Goal: Information Seeking & Learning: Learn about a topic

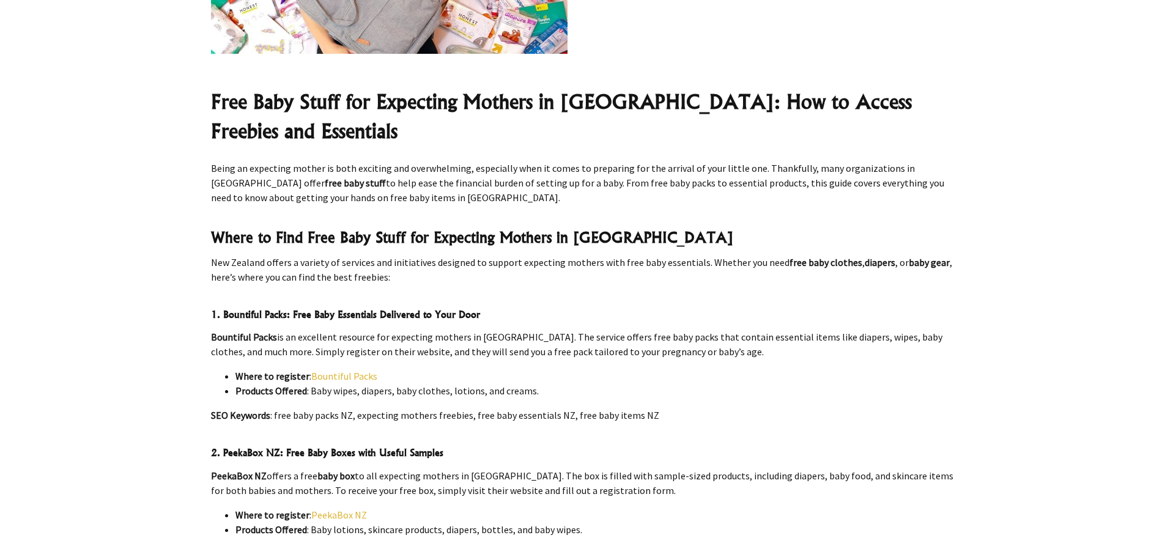
scroll to position [428, 0]
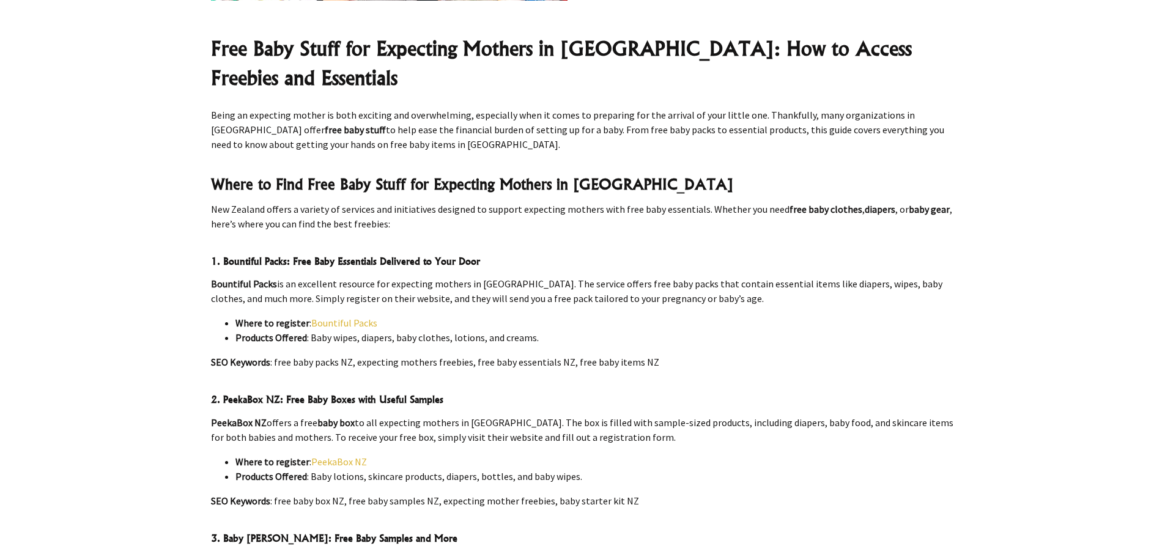
click at [330, 317] on link "Bountiful Packs" at bounding box center [344, 323] width 66 height 12
click at [333, 456] on link "PeekaBox NZ" at bounding box center [339, 462] width 56 height 12
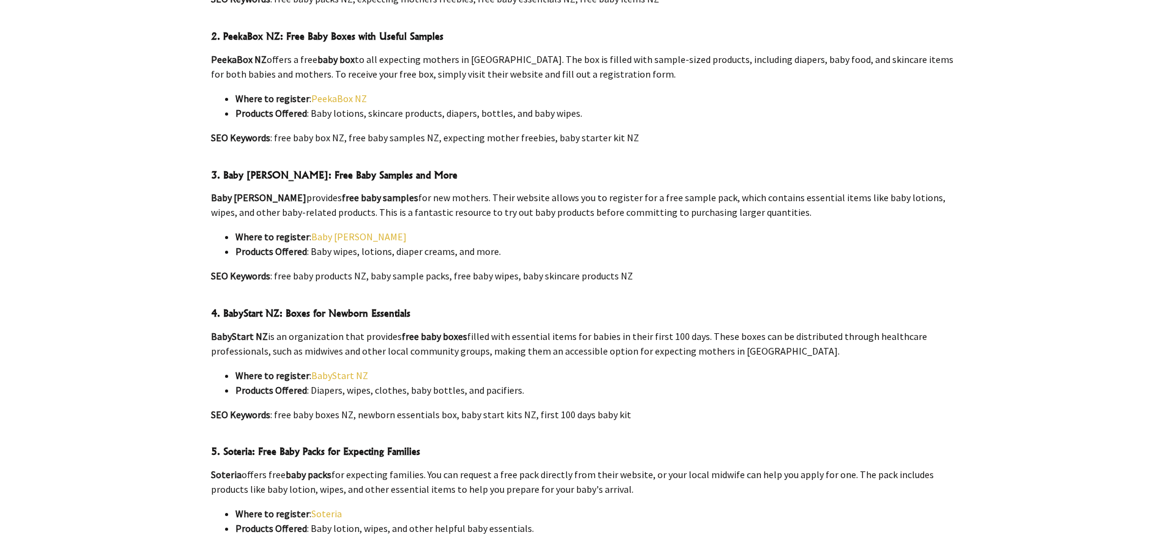
scroll to position [795, 0]
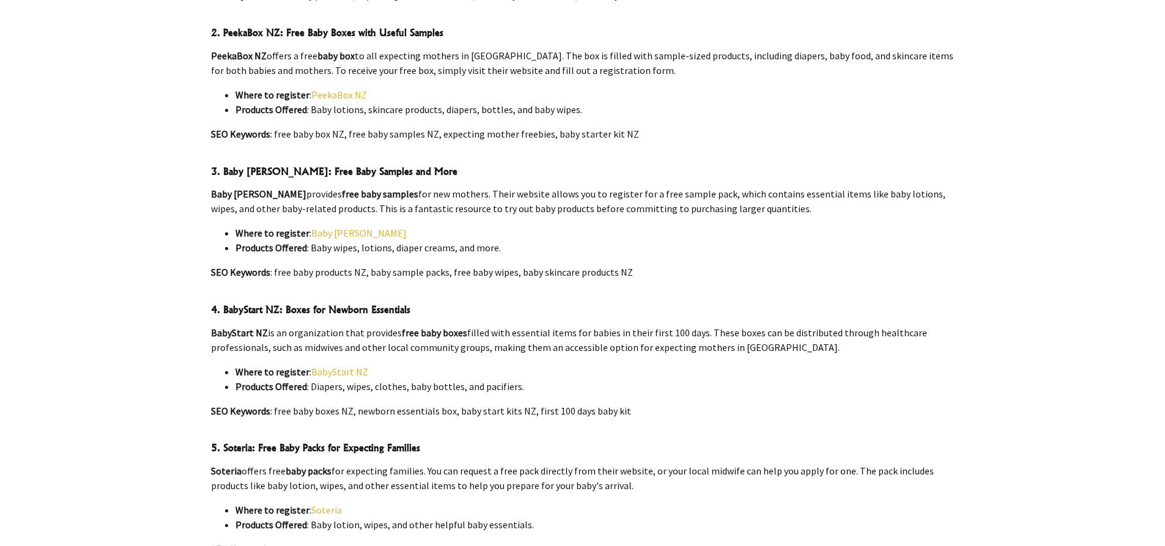
click at [344, 366] on link "BabyStart NZ" at bounding box center [339, 372] width 57 height 12
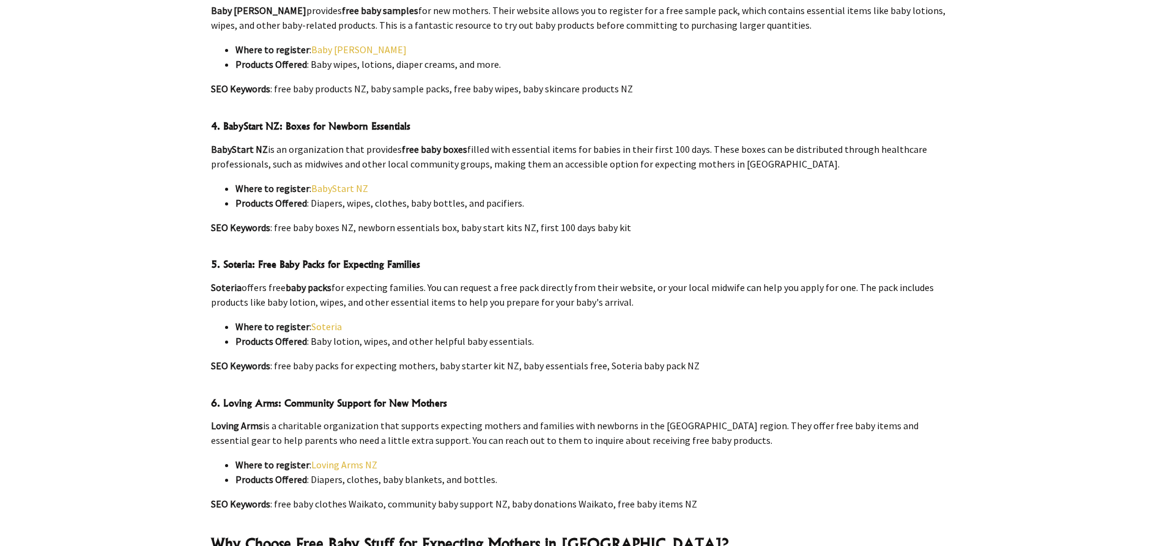
click at [332, 321] on link "Soteria" at bounding box center [326, 327] width 31 height 12
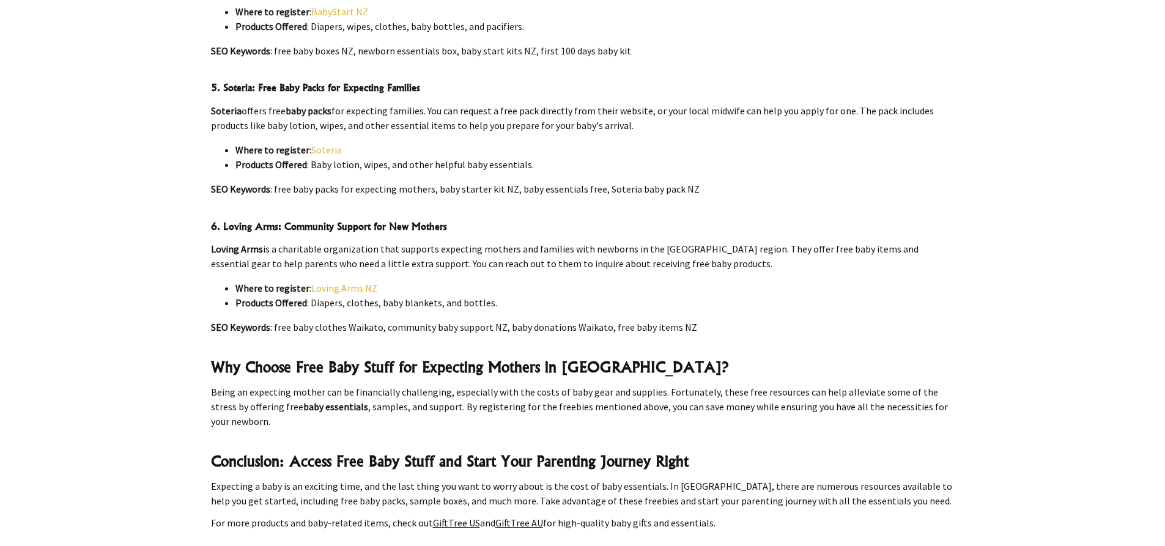
scroll to position [1162, 0]
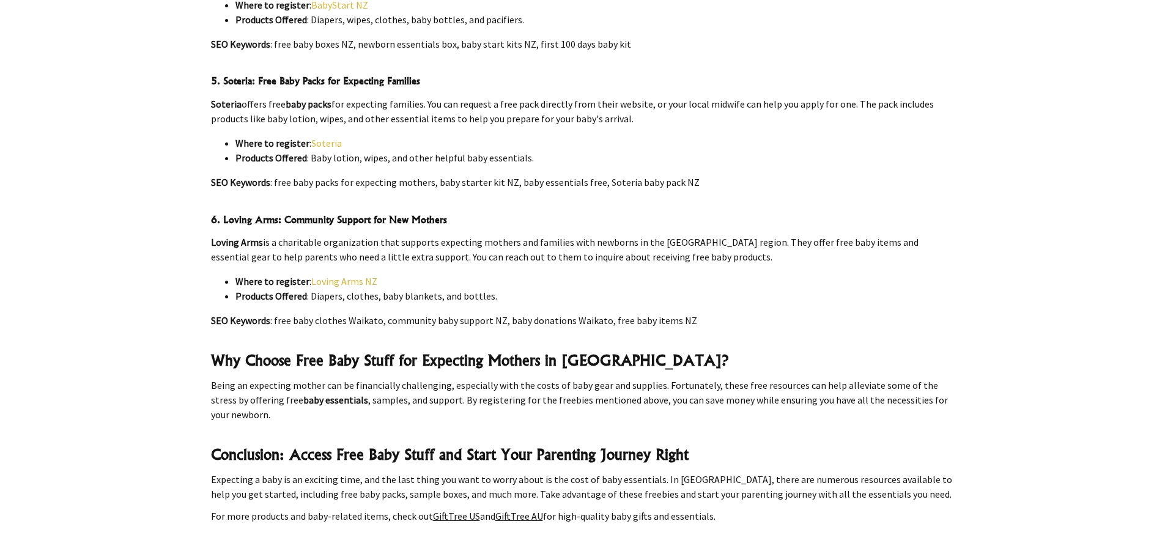
click at [344, 275] on link "Loving Arms NZ" at bounding box center [344, 281] width 66 height 12
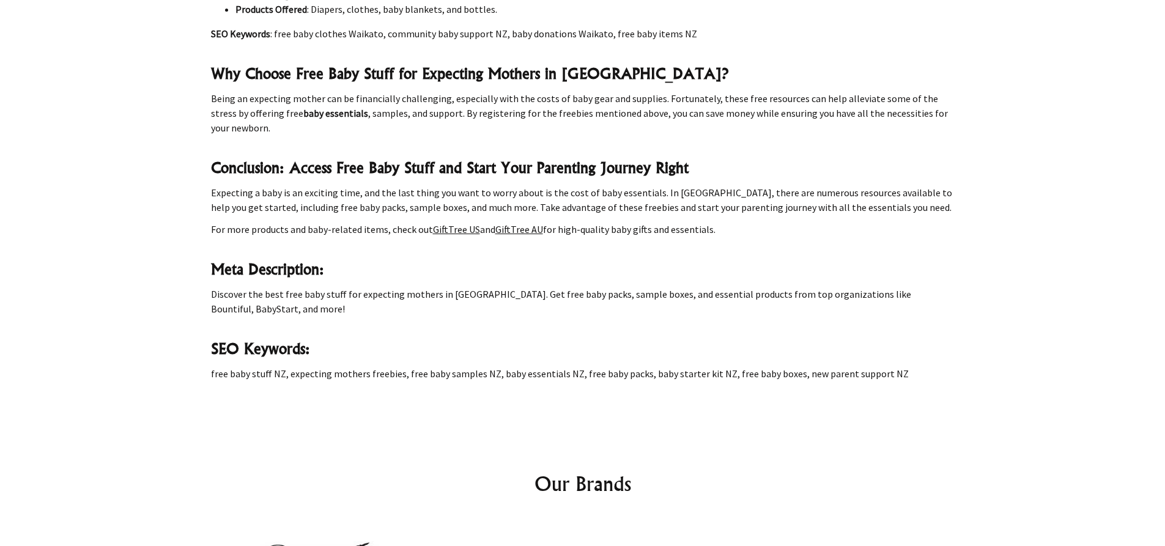
scroll to position [1407, 0]
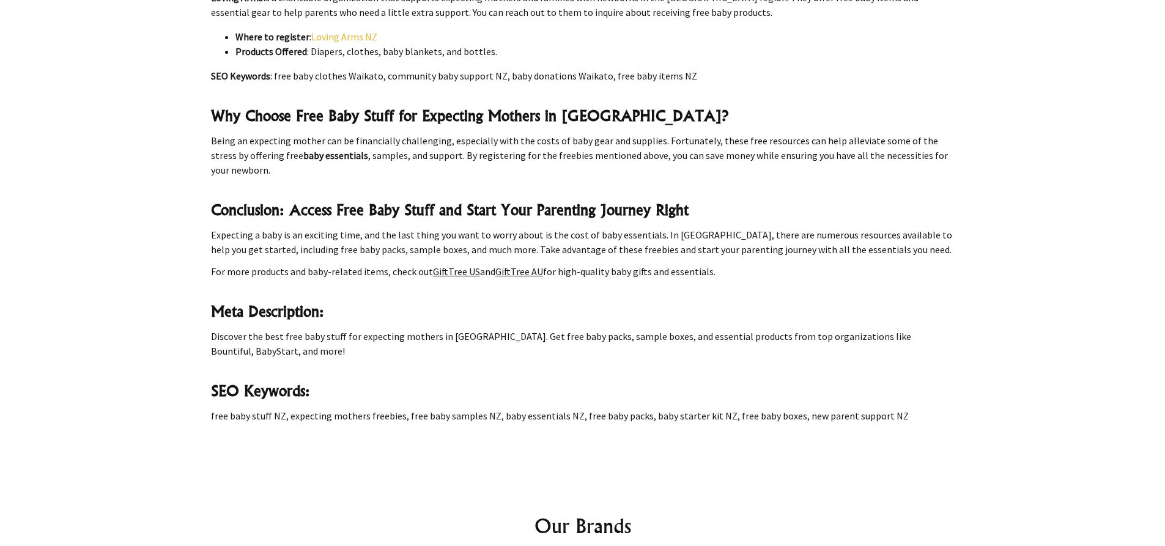
click at [511, 265] on link "GiftTree AU" at bounding box center [519, 271] width 48 height 12
